Goal: Task Accomplishment & Management: Manage account settings

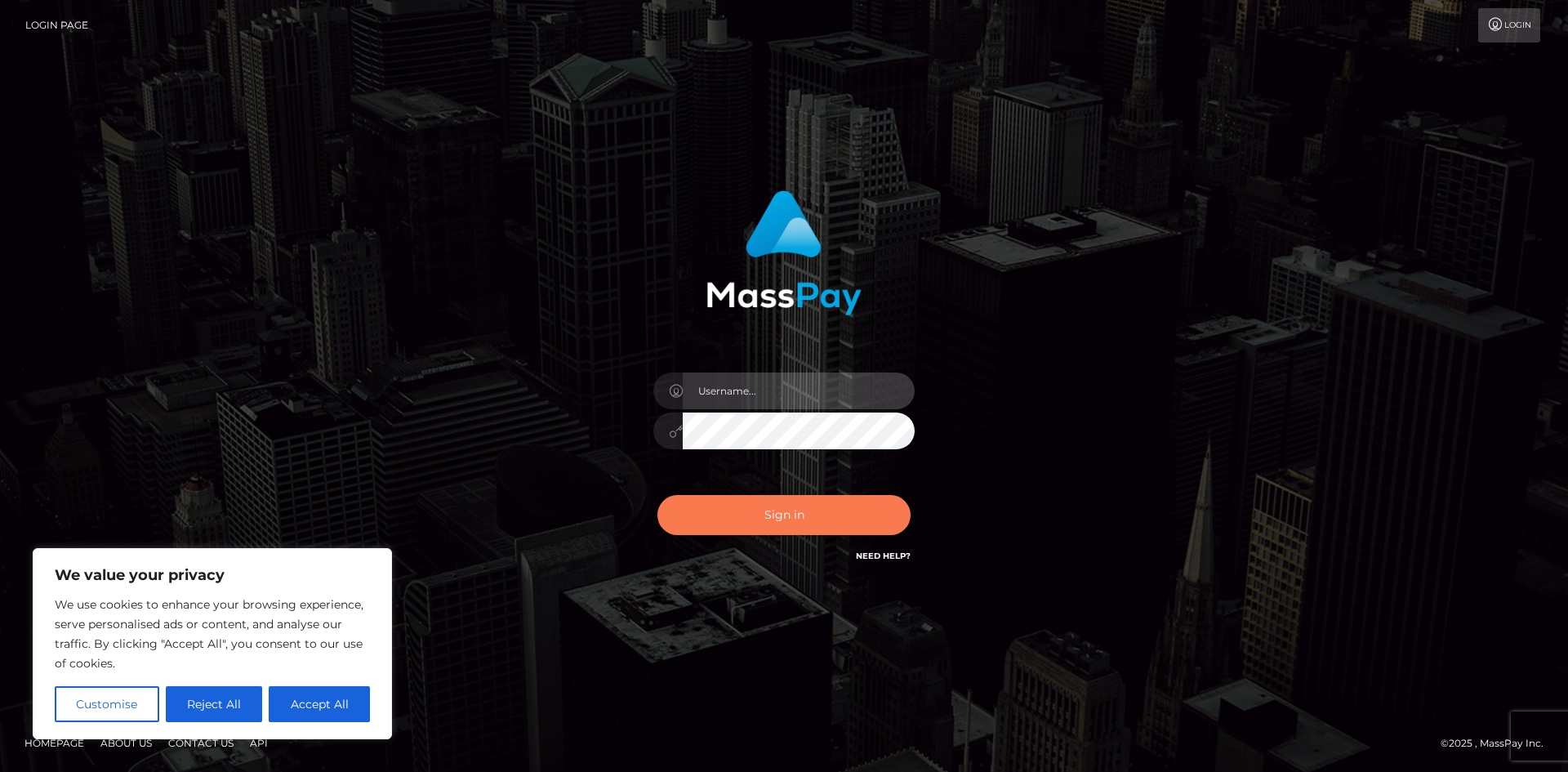
type input "hello.feetfinder"
click at [750, 520] on button "Sign in" at bounding box center [784, 515] width 253 height 40
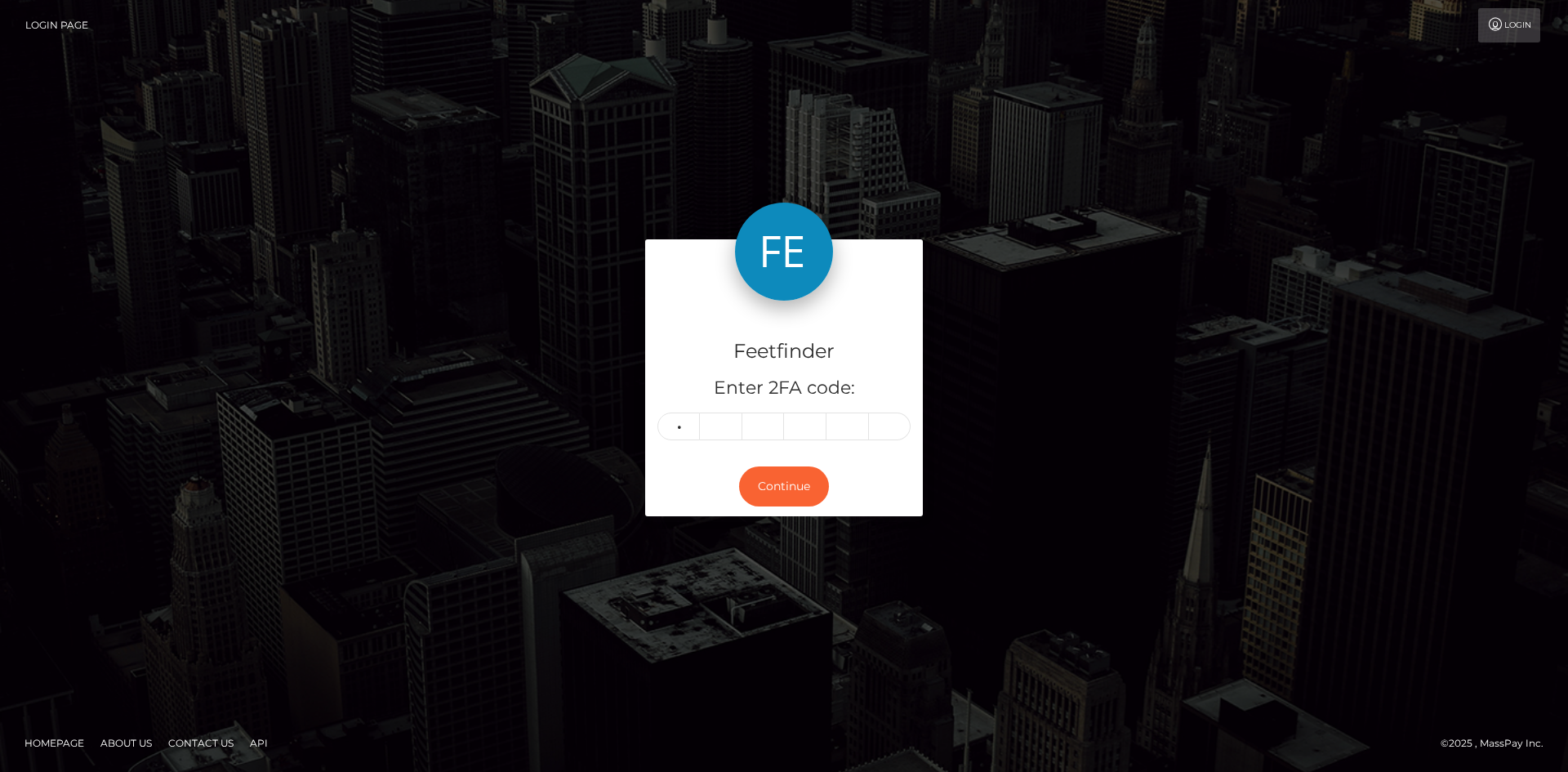
type input "7"
type input "4"
type input "6"
type input "9"
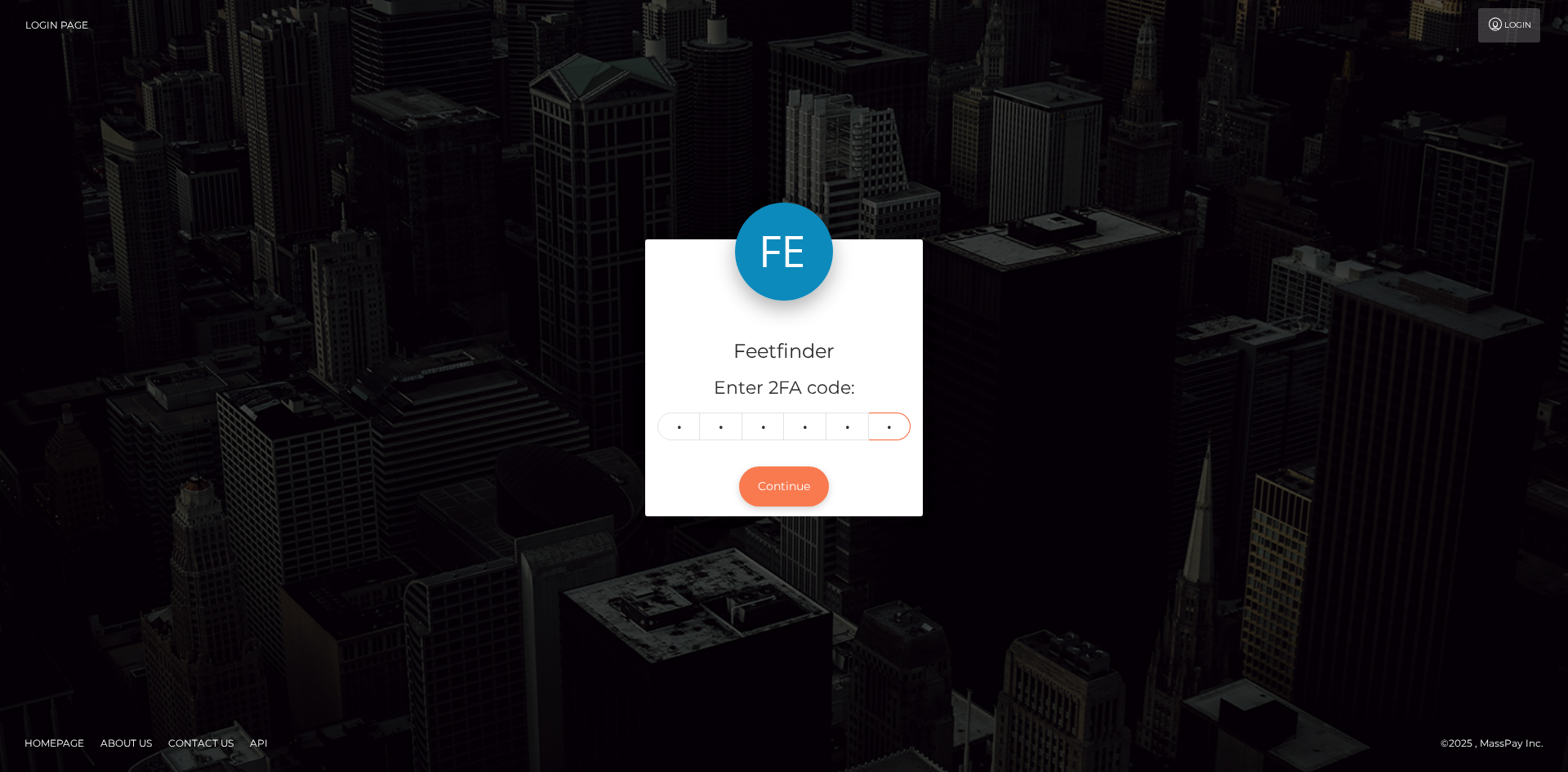
type input "7"
click at [790, 487] on button "Continue" at bounding box center [784, 486] width 90 height 40
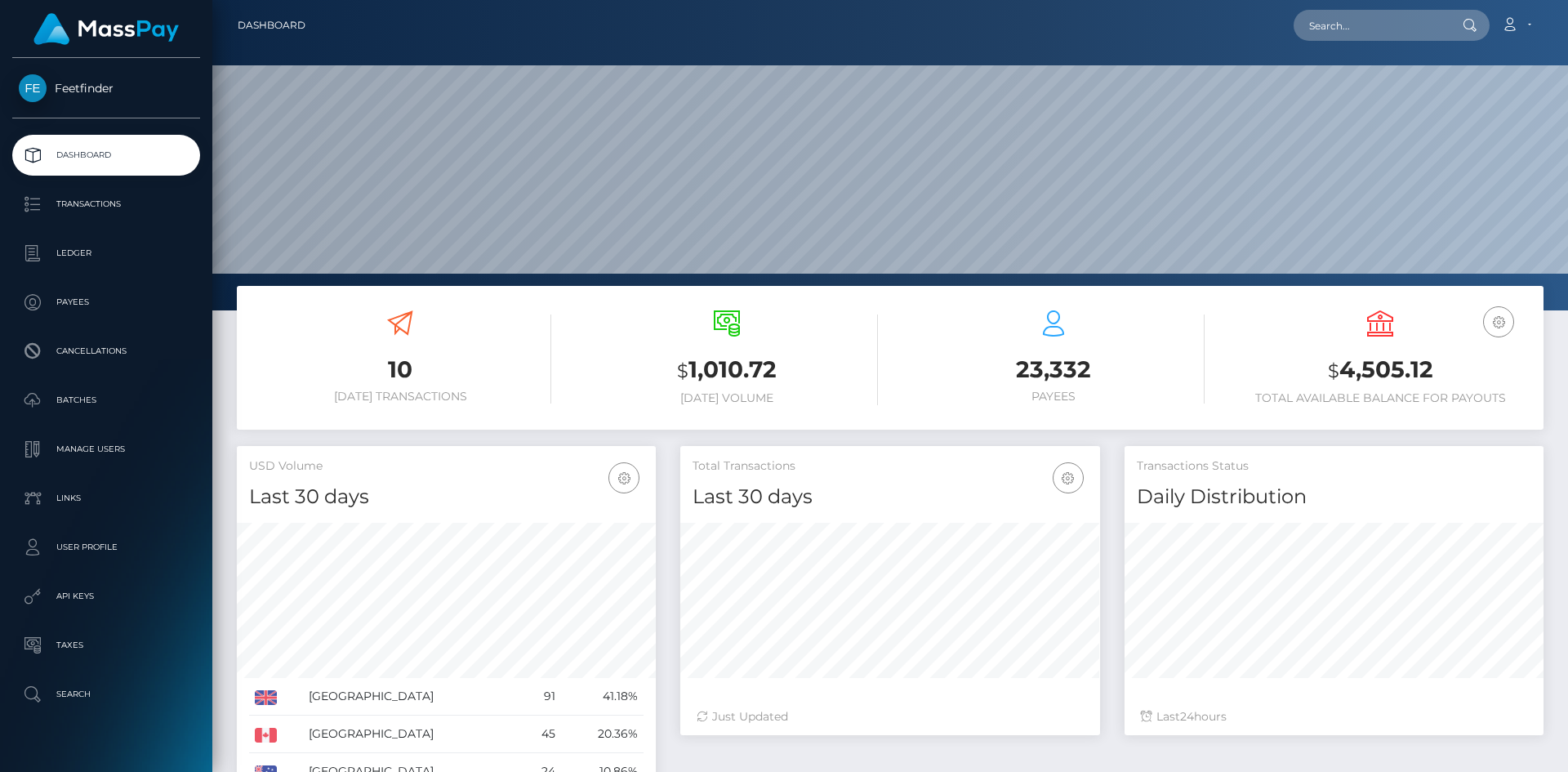
scroll to position [290, 420]
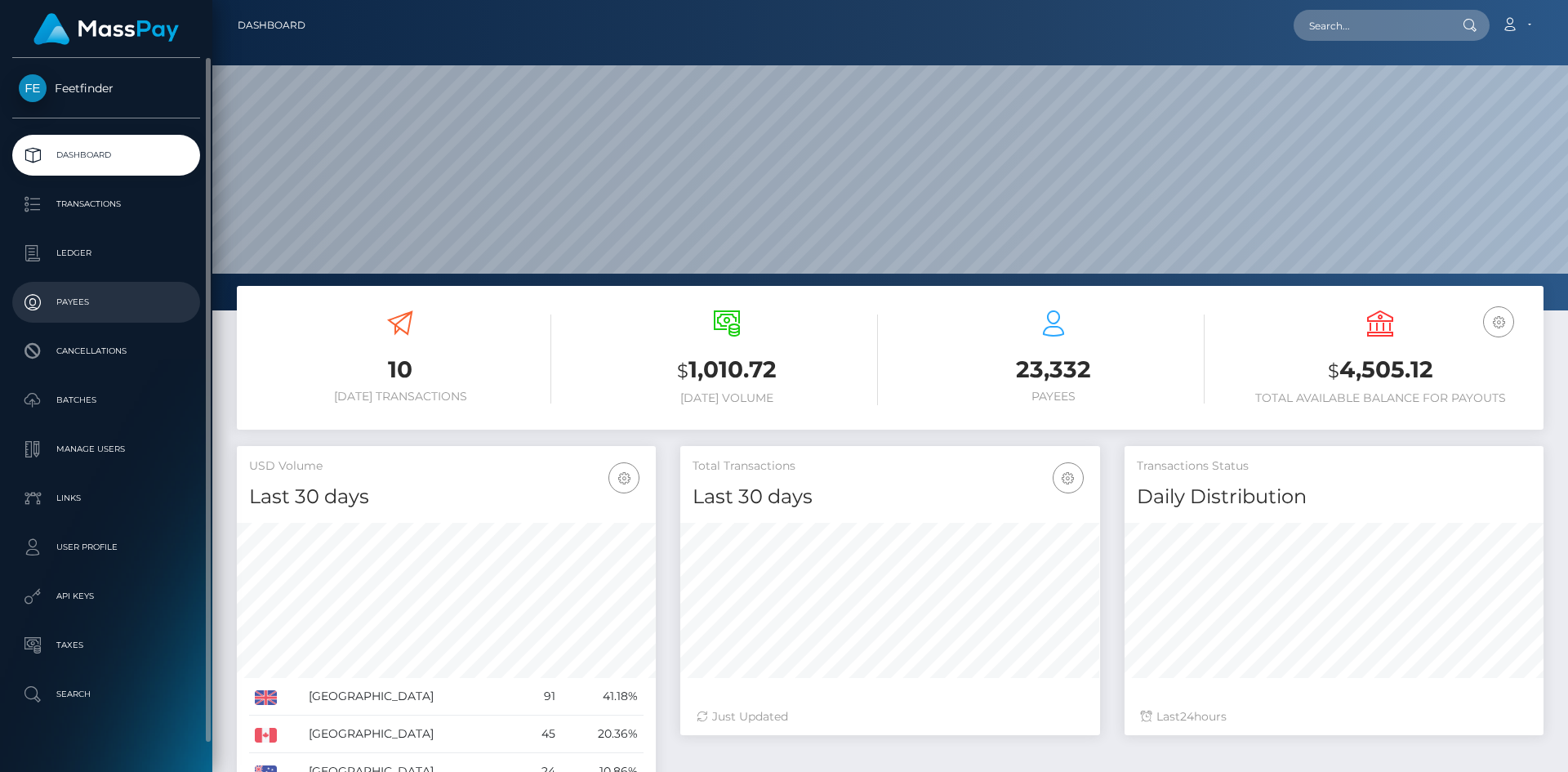
click at [55, 301] on p "Payees" at bounding box center [106, 302] width 175 height 25
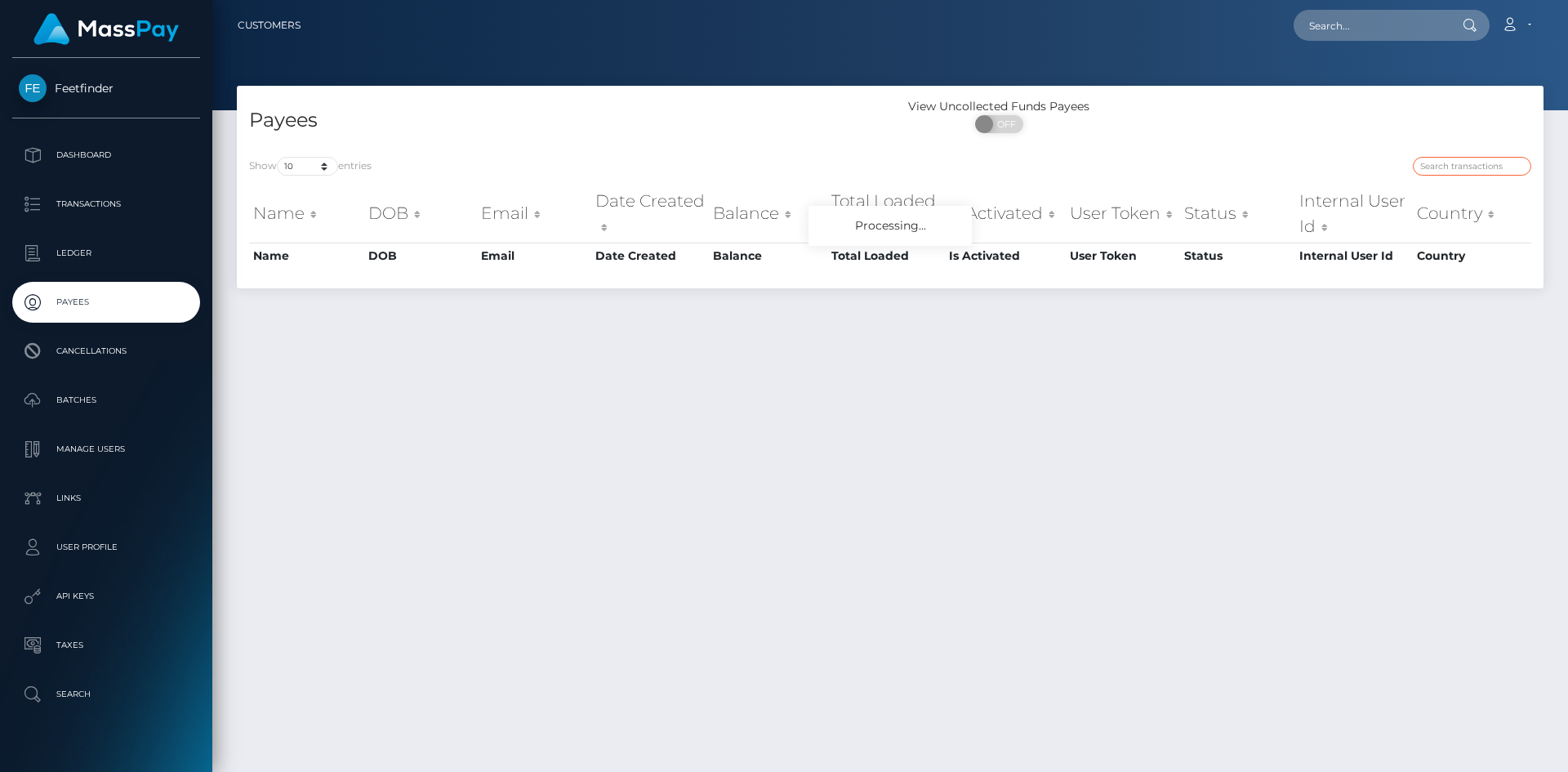
click at [1462, 161] on input "search" at bounding box center [1473, 166] width 119 height 19
paste input "03ac731d-7b92-11f0-8023-0266f44cc279"
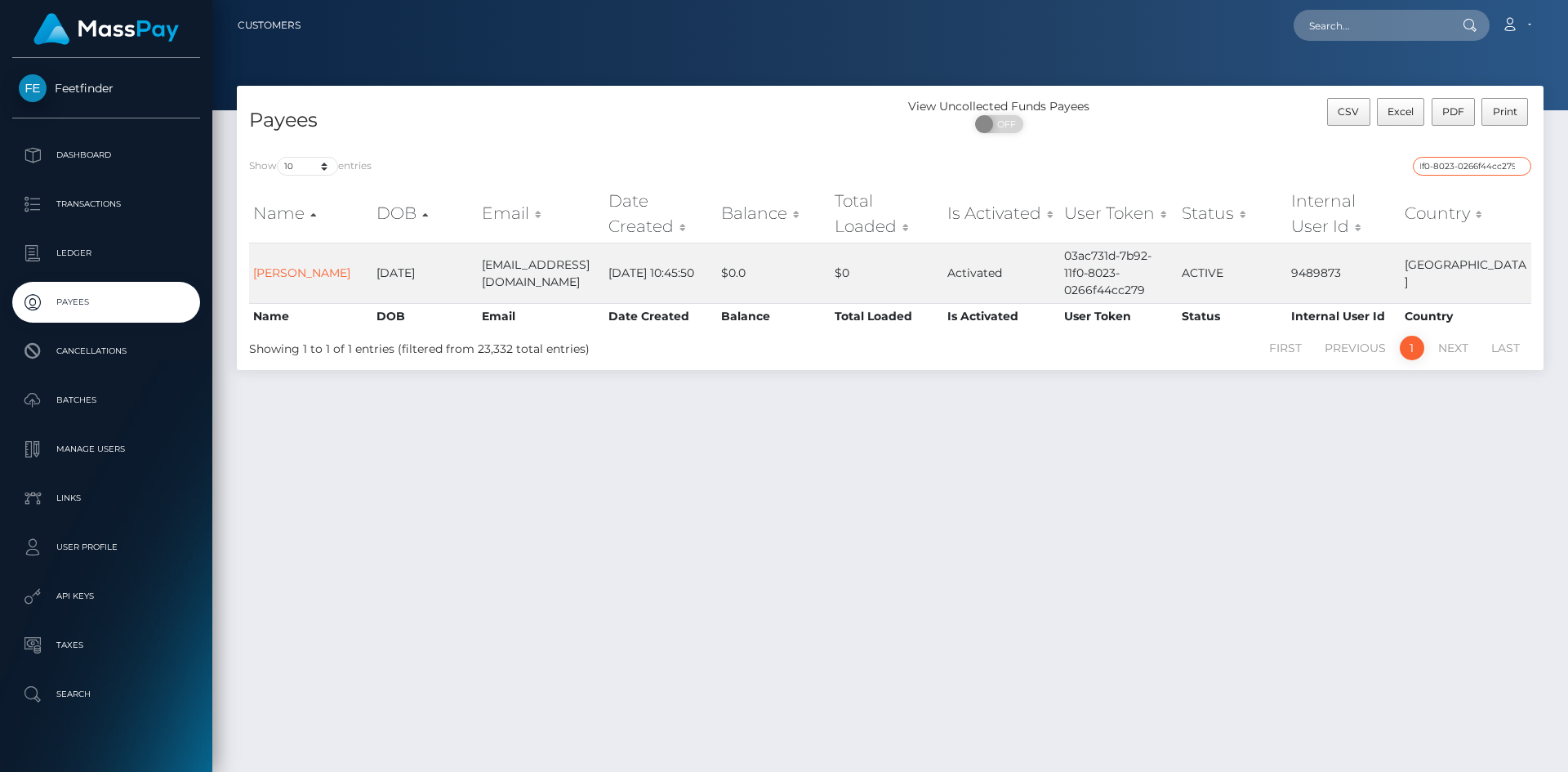
type input "03ac731d-7b92-11f0-8023-0266f44cc279"
